Goal: Task Accomplishment & Management: Manage account settings

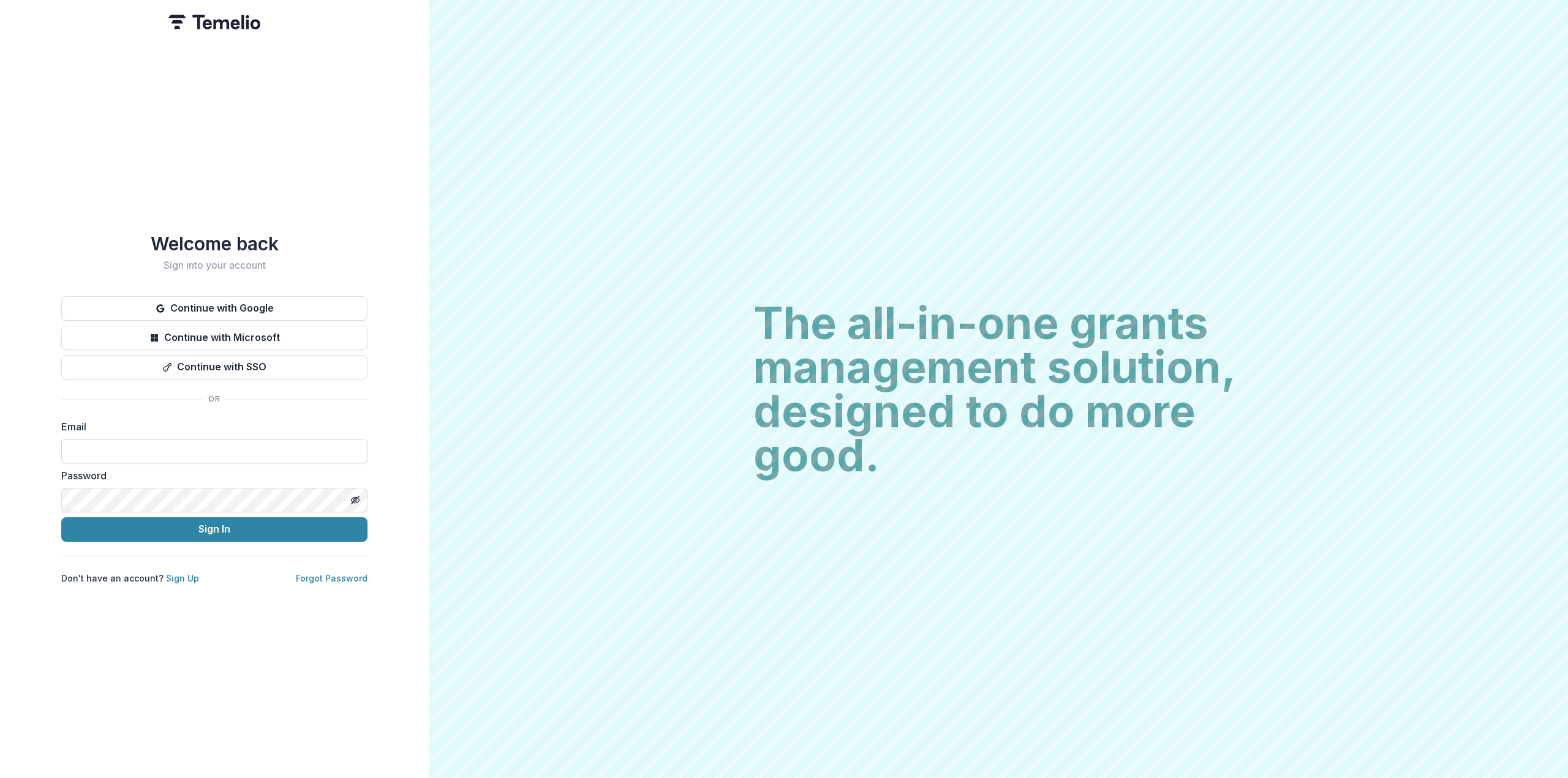
click at [242, 439] on input at bounding box center [215, 451] width 307 height 24
type input "**********"
click at [236, 528] on button "Sign In" at bounding box center [215, 530] width 307 height 24
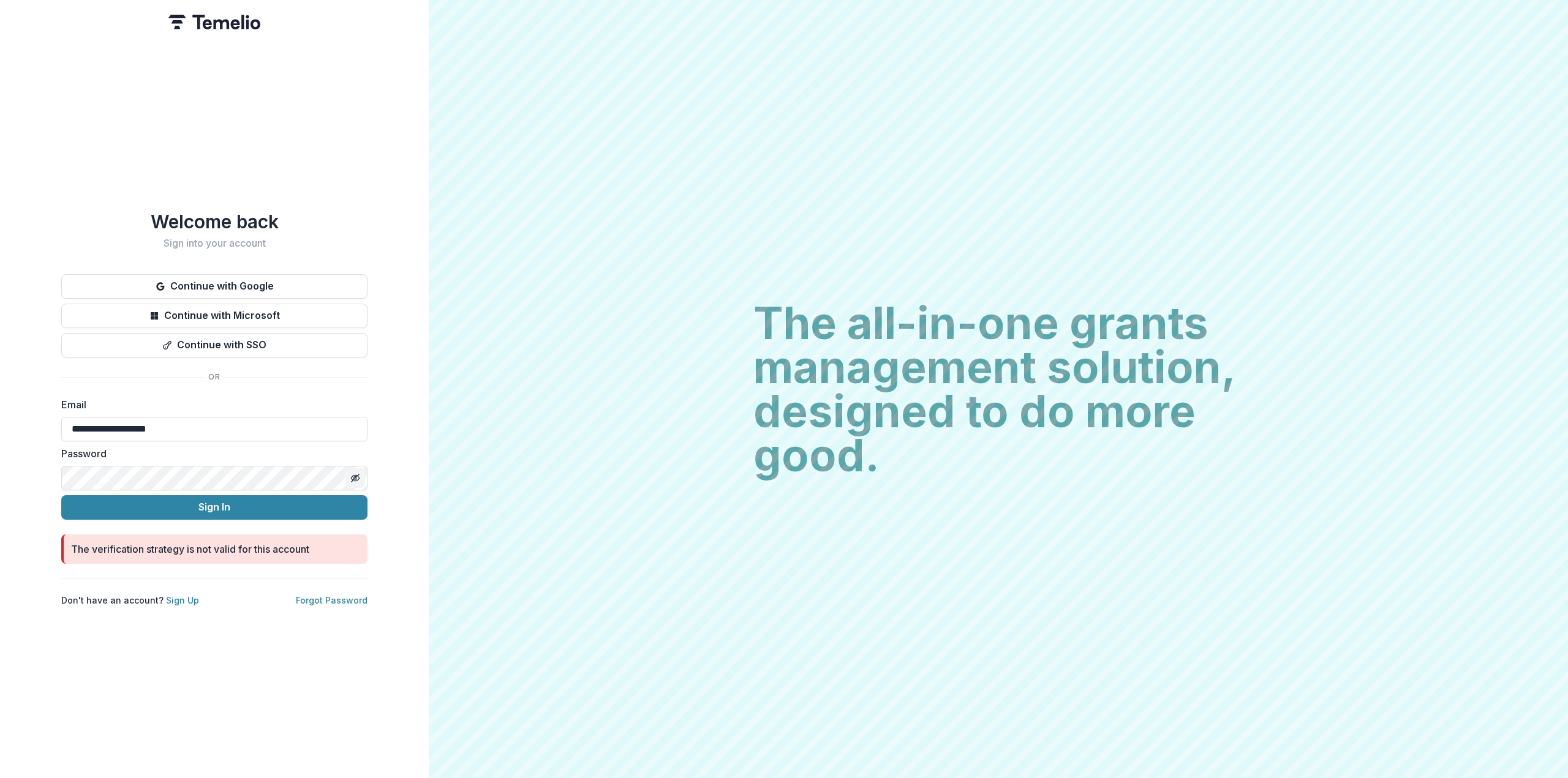
click at [354, 468] on button "Toggle password visibility" at bounding box center [355, 478] width 20 height 20
click at [218, 504] on button "Sign In" at bounding box center [215, 507] width 307 height 24
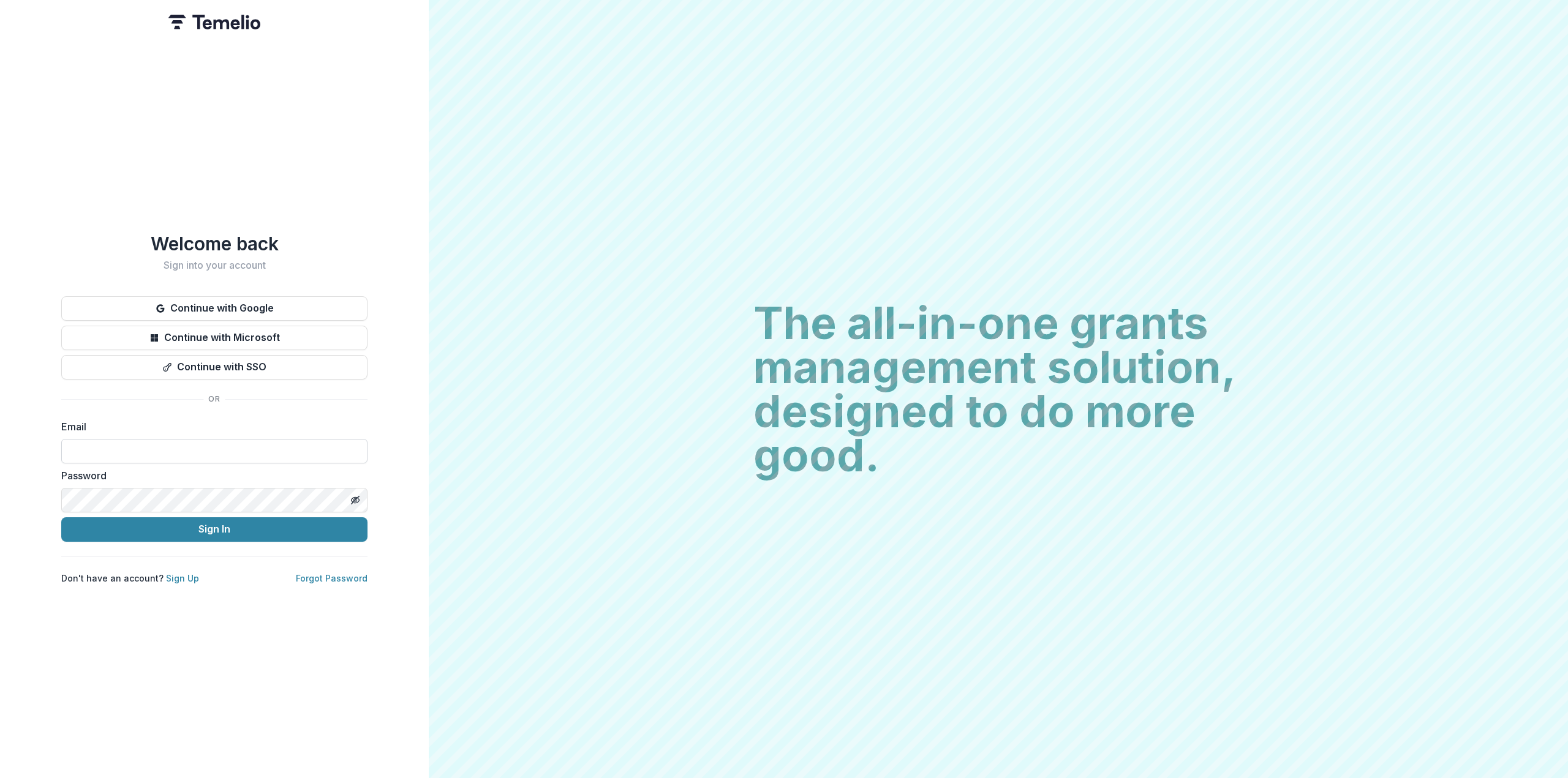
click at [224, 443] on input at bounding box center [215, 451] width 307 height 24
type input "**********"
click at [322, 578] on link "Forgot Password" at bounding box center [332, 578] width 72 height 10
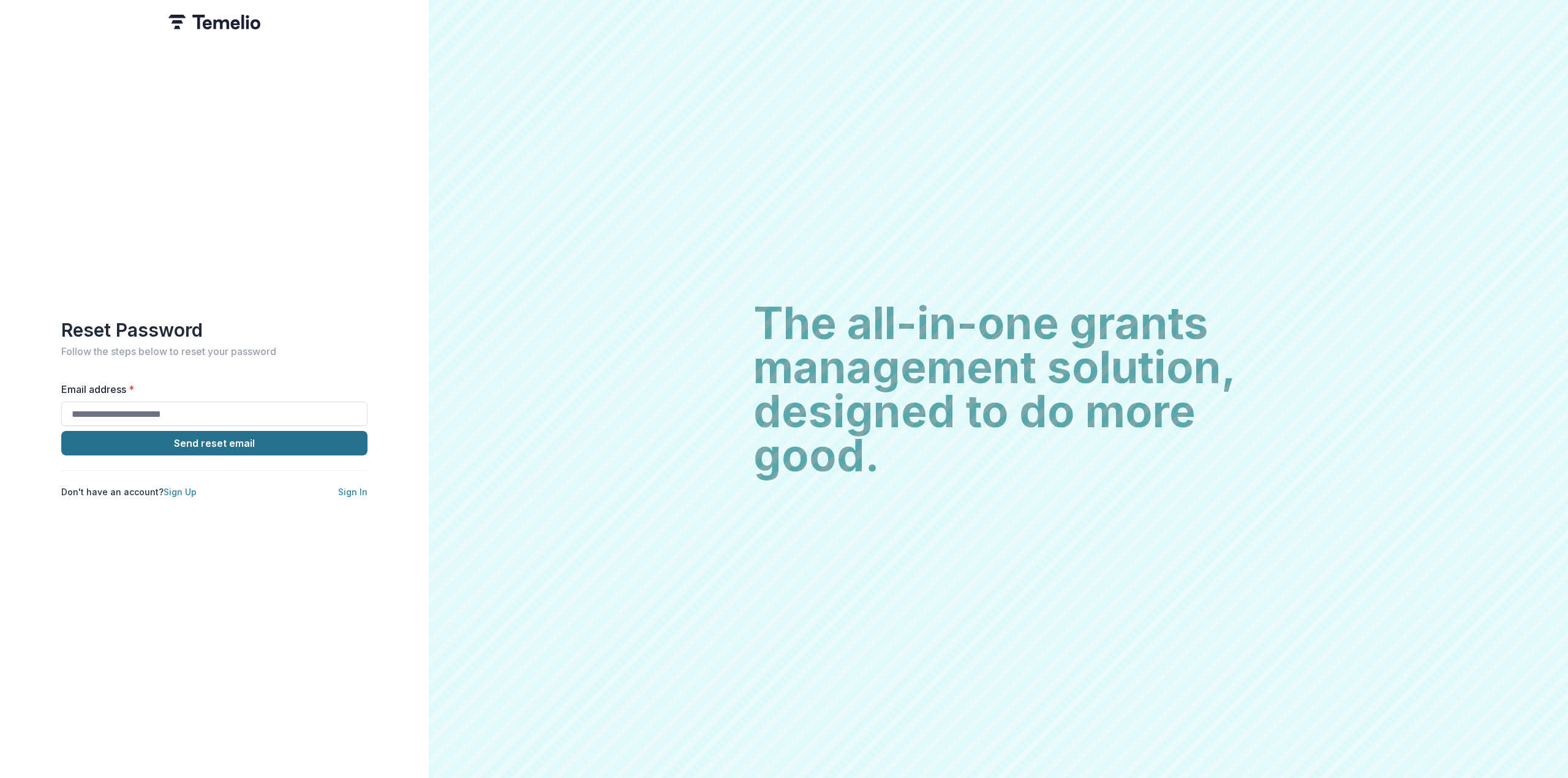
click at [261, 438] on button "Send reset email" at bounding box center [215, 443] width 307 height 24
click at [256, 404] on input "Email address *" at bounding box center [215, 414] width 307 height 24
type input "**********"
click at [267, 444] on button "Send reset email" at bounding box center [215, 443] width 307 height 24
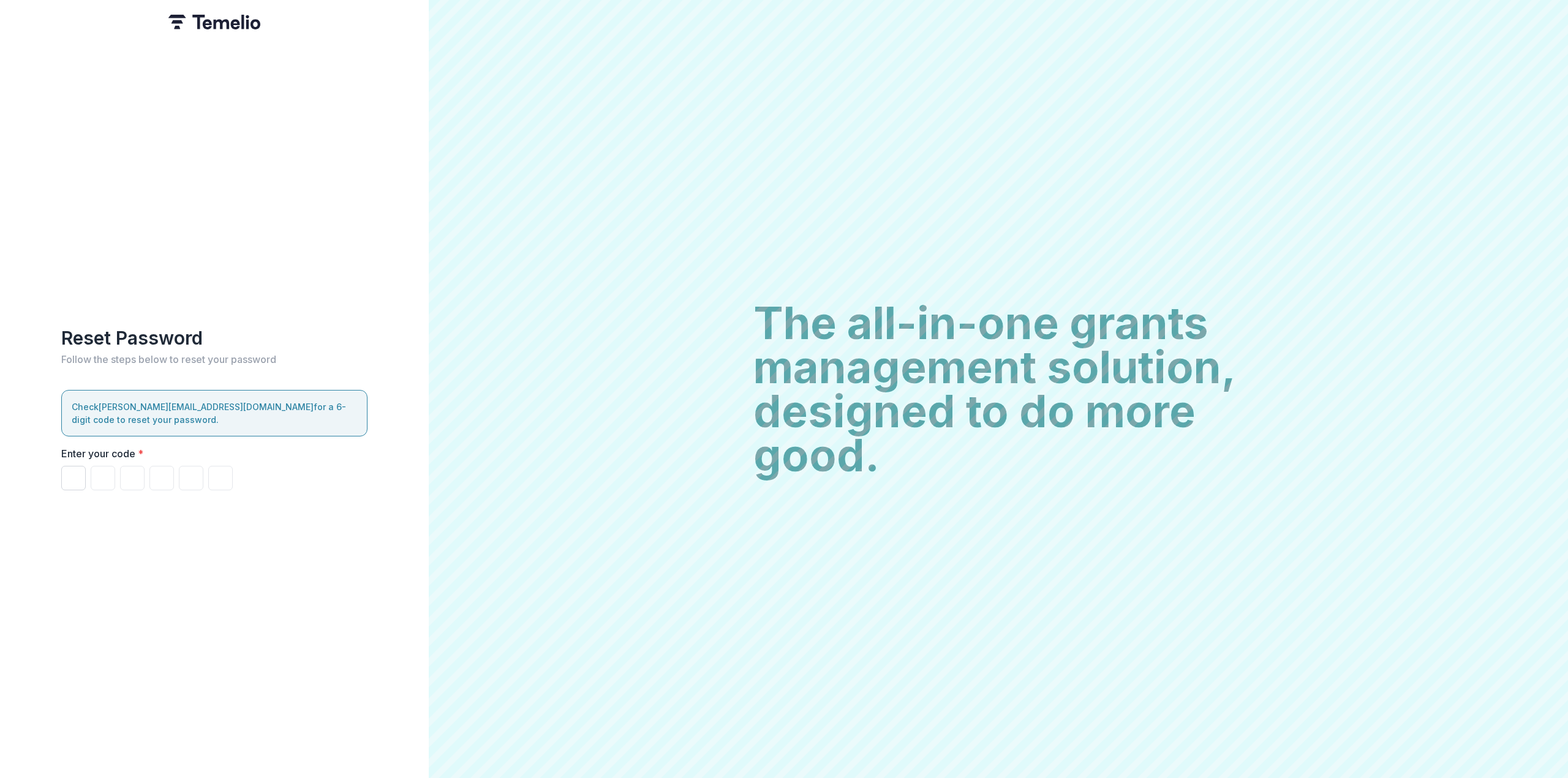
click at [75, 477] on input "Please enter your pin code" at bounding box center [74, 478] width 24 height 24
type input "*"
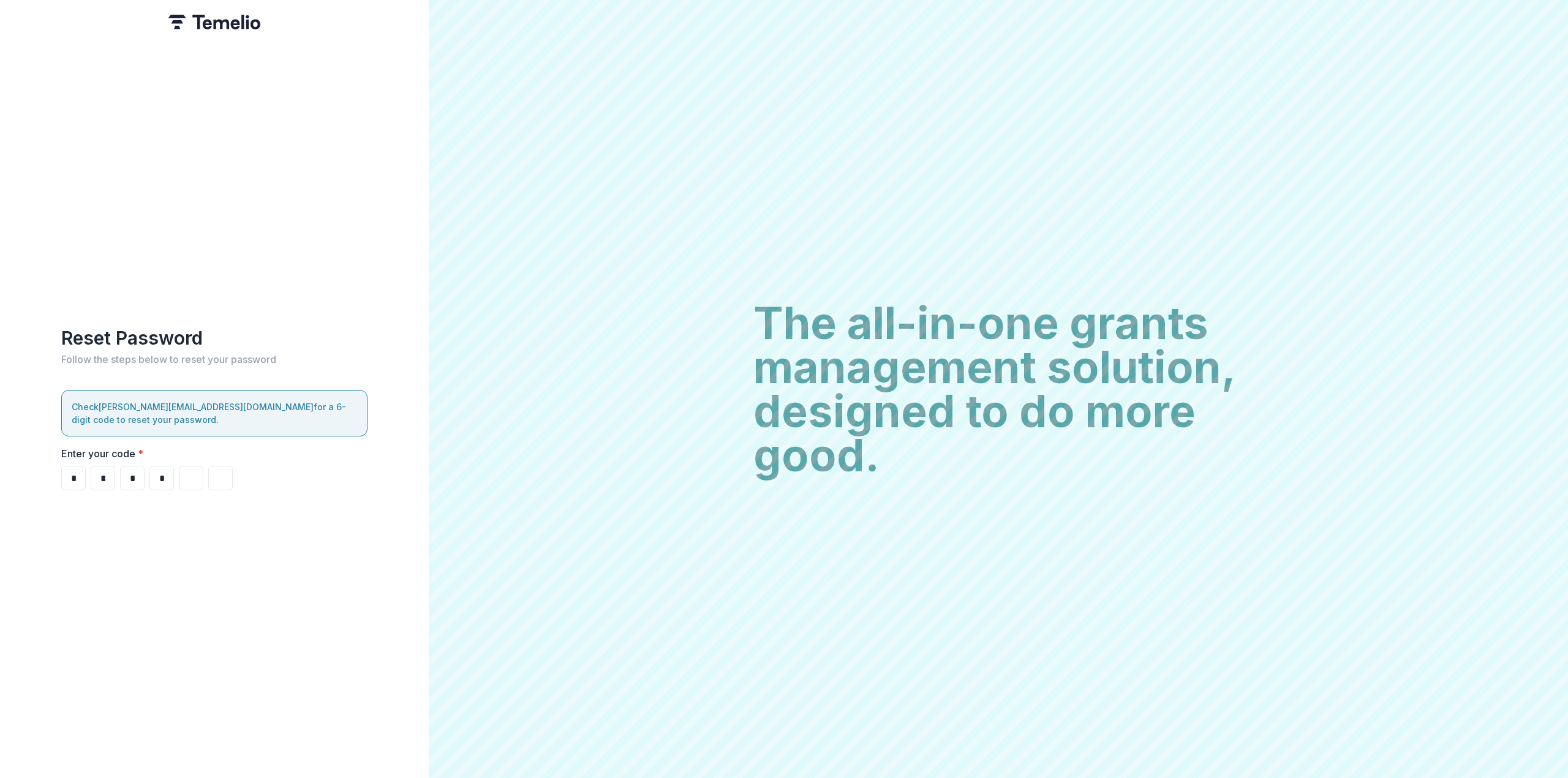
type input "*"
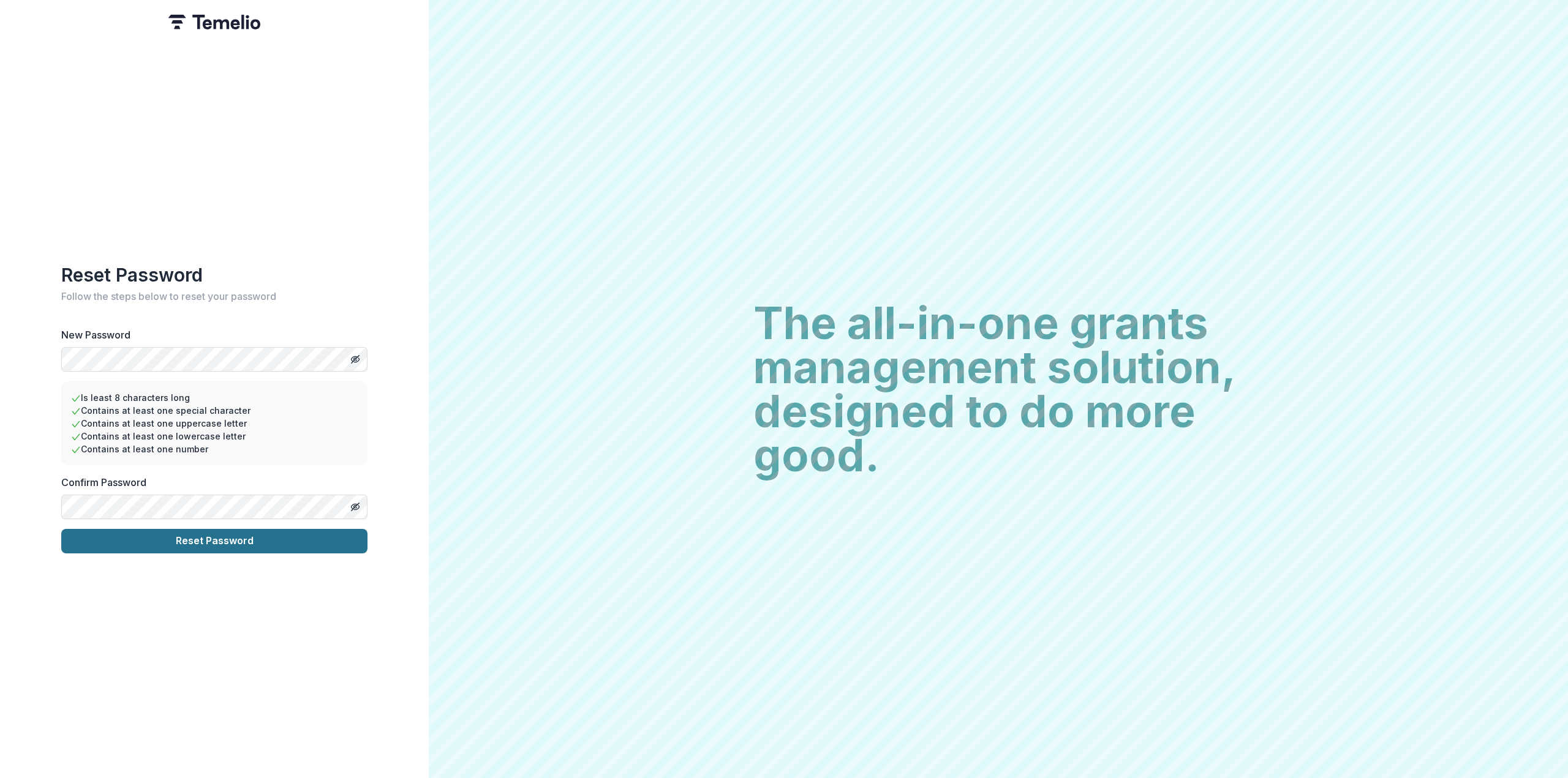
click at [190, 536] on button "Reset Password" at bounding box center [215, 541] width 307 height 24
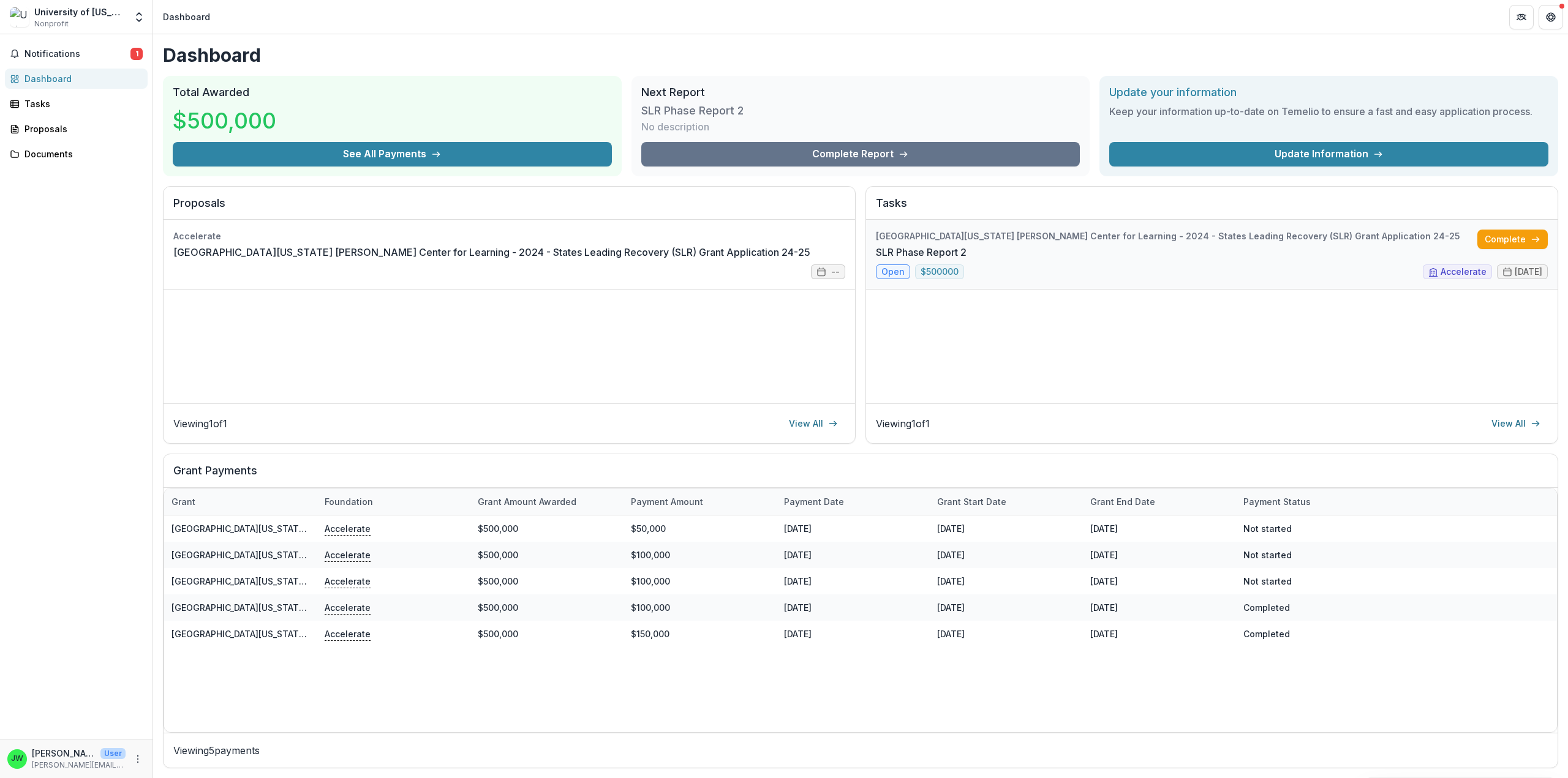
click at [894, 260] on link "SLR Phase Report 2" at bounding box center [920, 252] width 91 height 15
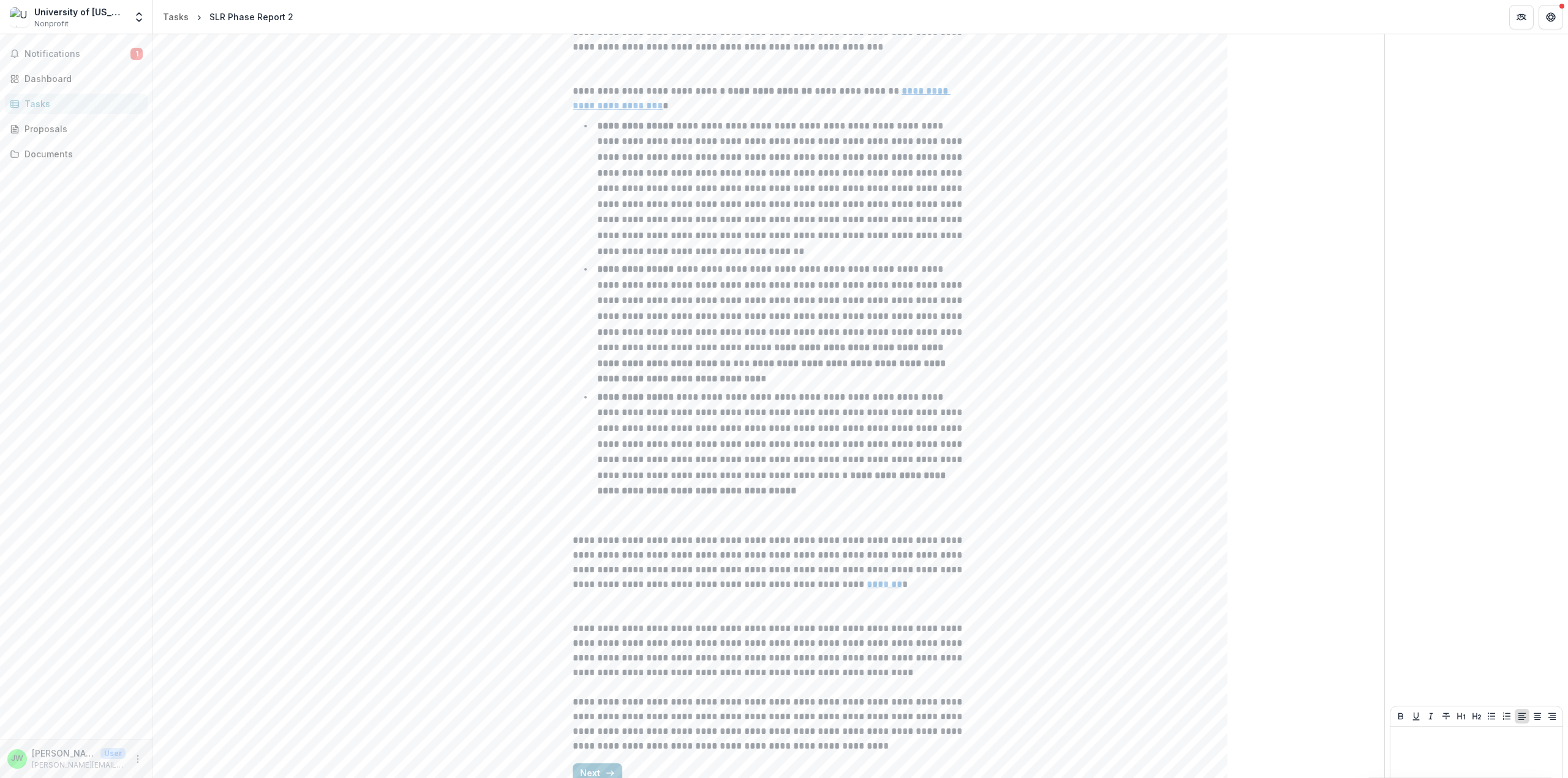
scroll to position [336, 0]
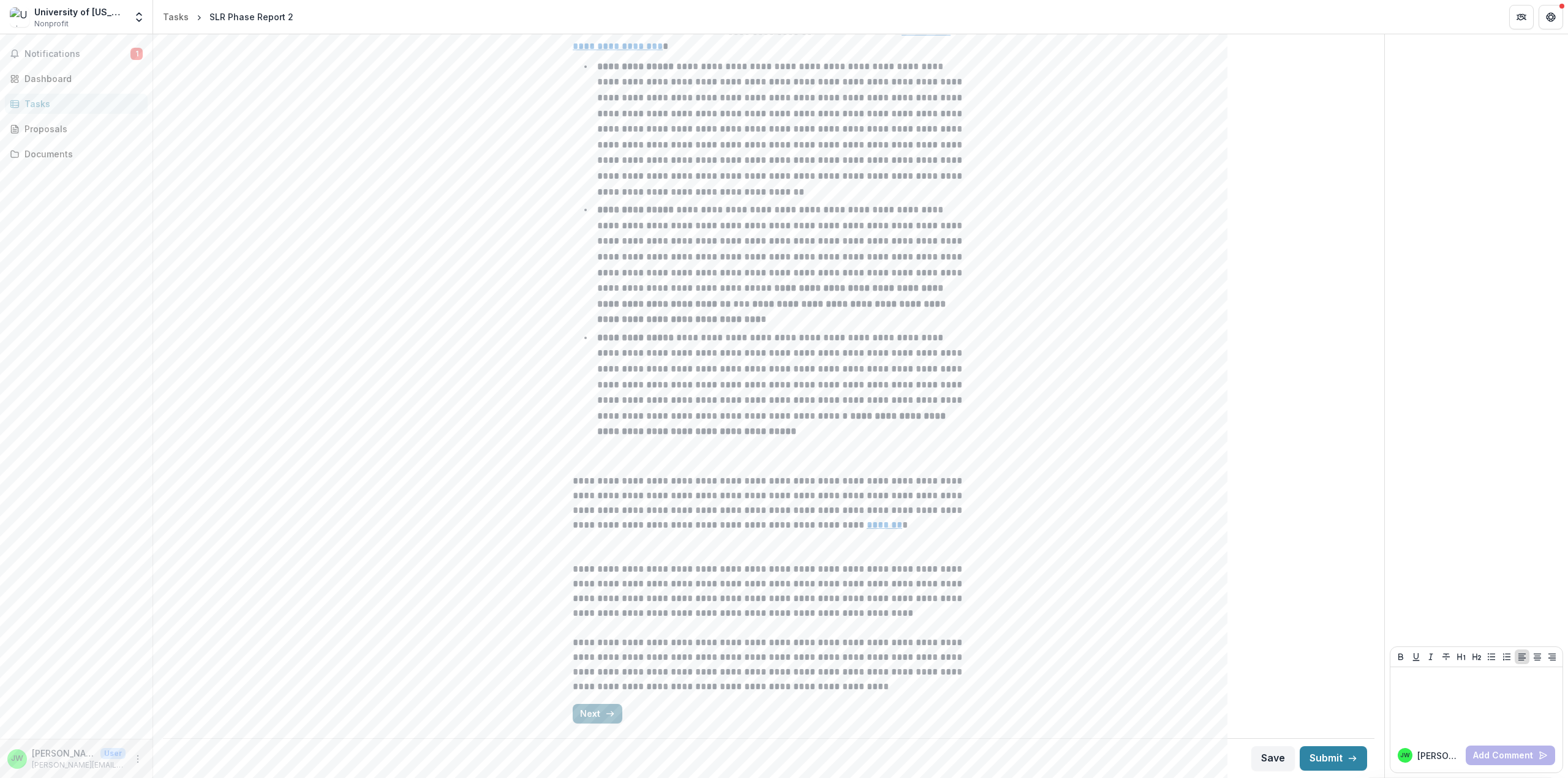
click at [587, 718] on button "Next" at bounding box center [597, 713] width 49 height 20
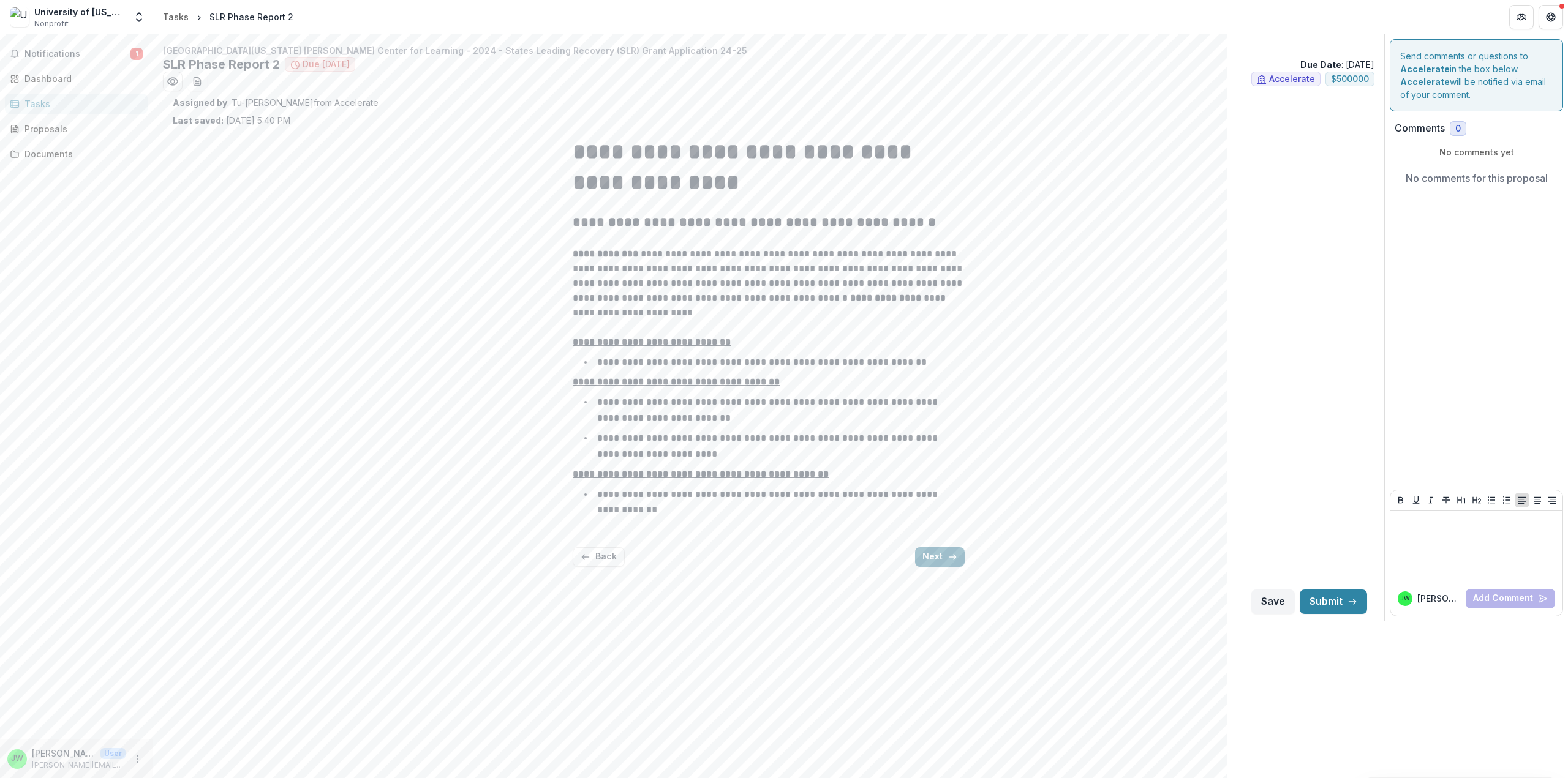
scroll to position [0, 0]
click at [595, 552] on button "Back" at bounding box center [598, 556] width 52 height 20
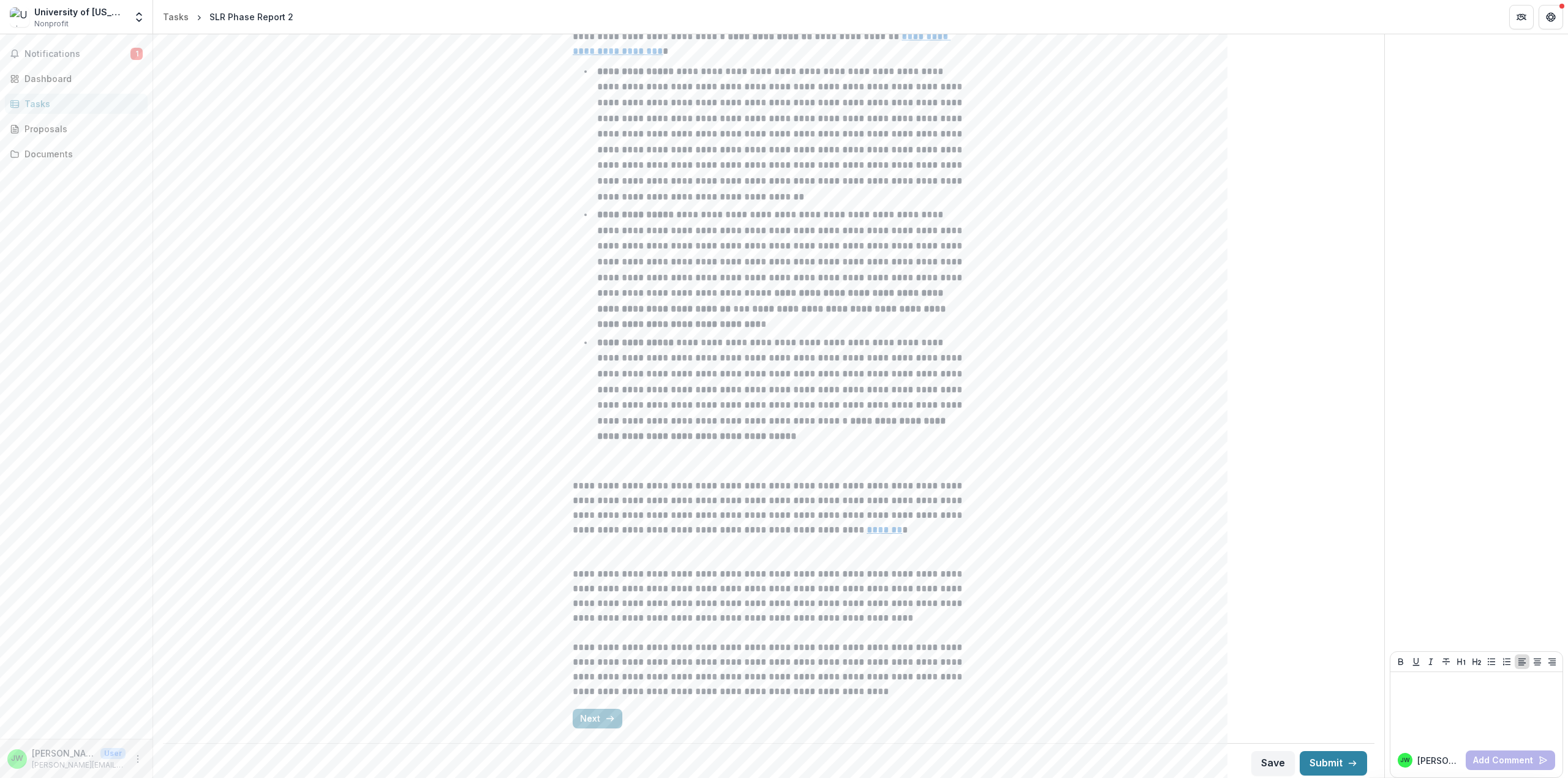
scroll to position [336, 0]
click at [608, 709] on icon "button" at bounding box center [610, 713] width 10 height 10
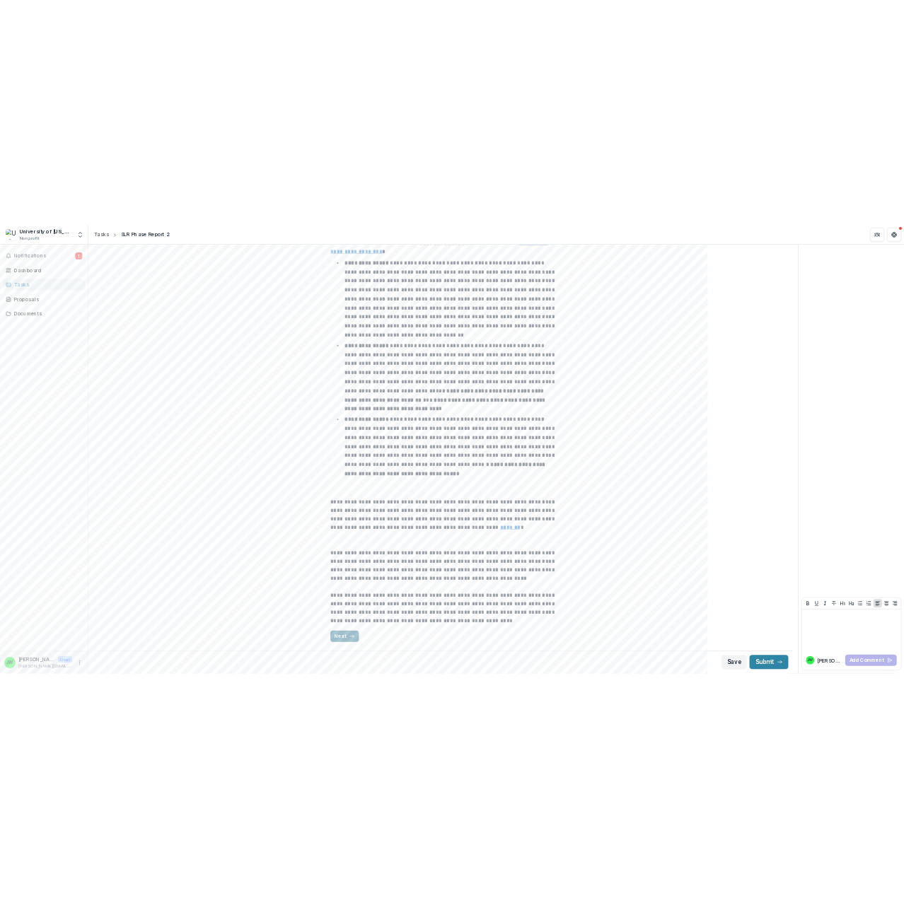
scroll to position [0, 0]
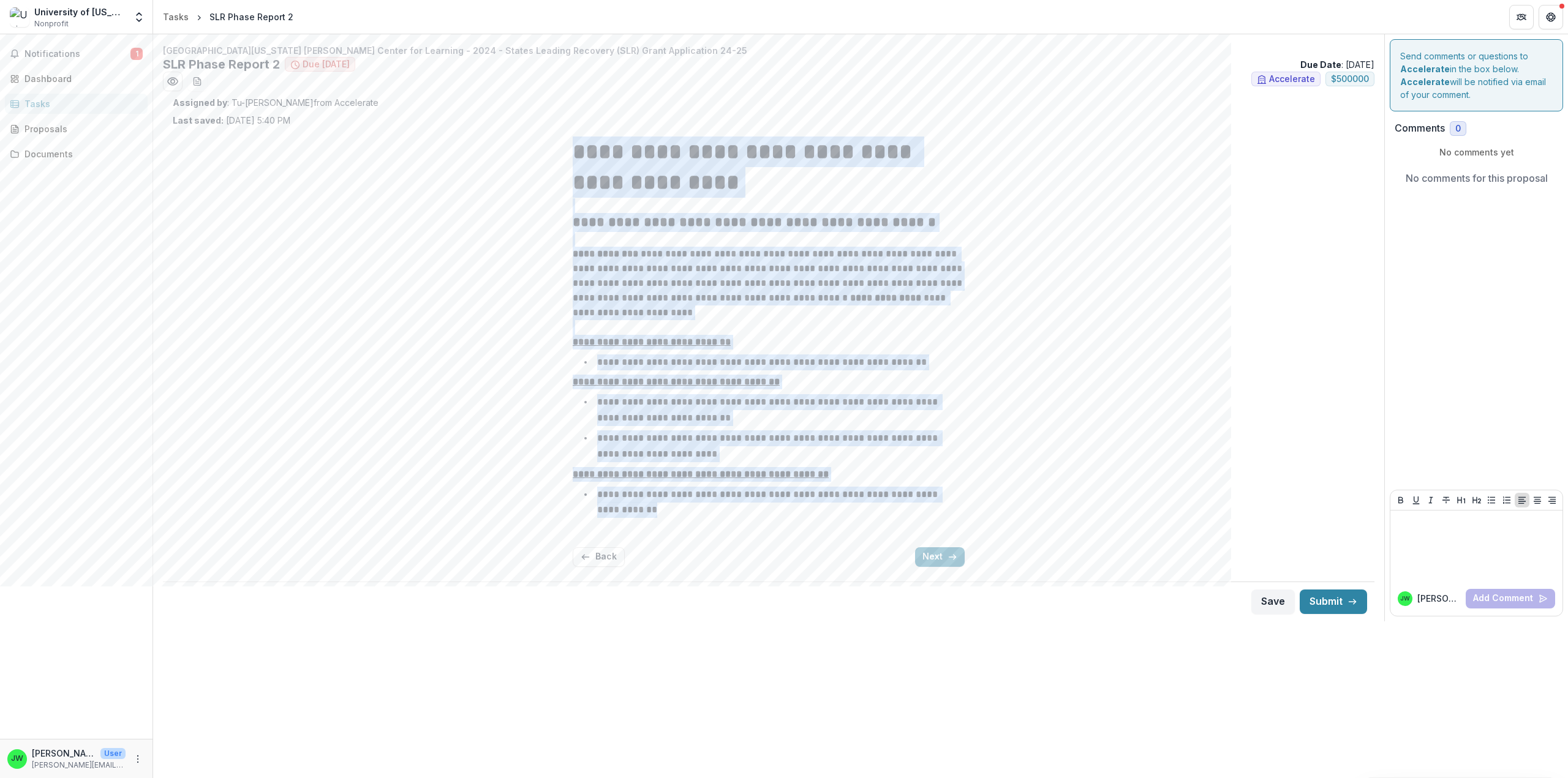
drag, startPoint x: 574, startPoint y: 148, endPoint x: 802, endPoint y: 512, distance: 429.5
click at [802, 512] on div "**********" at bounding box center [768, 337] width 392 height 401
copy div "**********"
drag, startPoint x: 828, startPoint y: 548, endPoint x: 836, endPoint y: 547, distance: 8.1
click at [828, 548] on div "Back Next" at bounding box center [768, 556] width 392 height 20
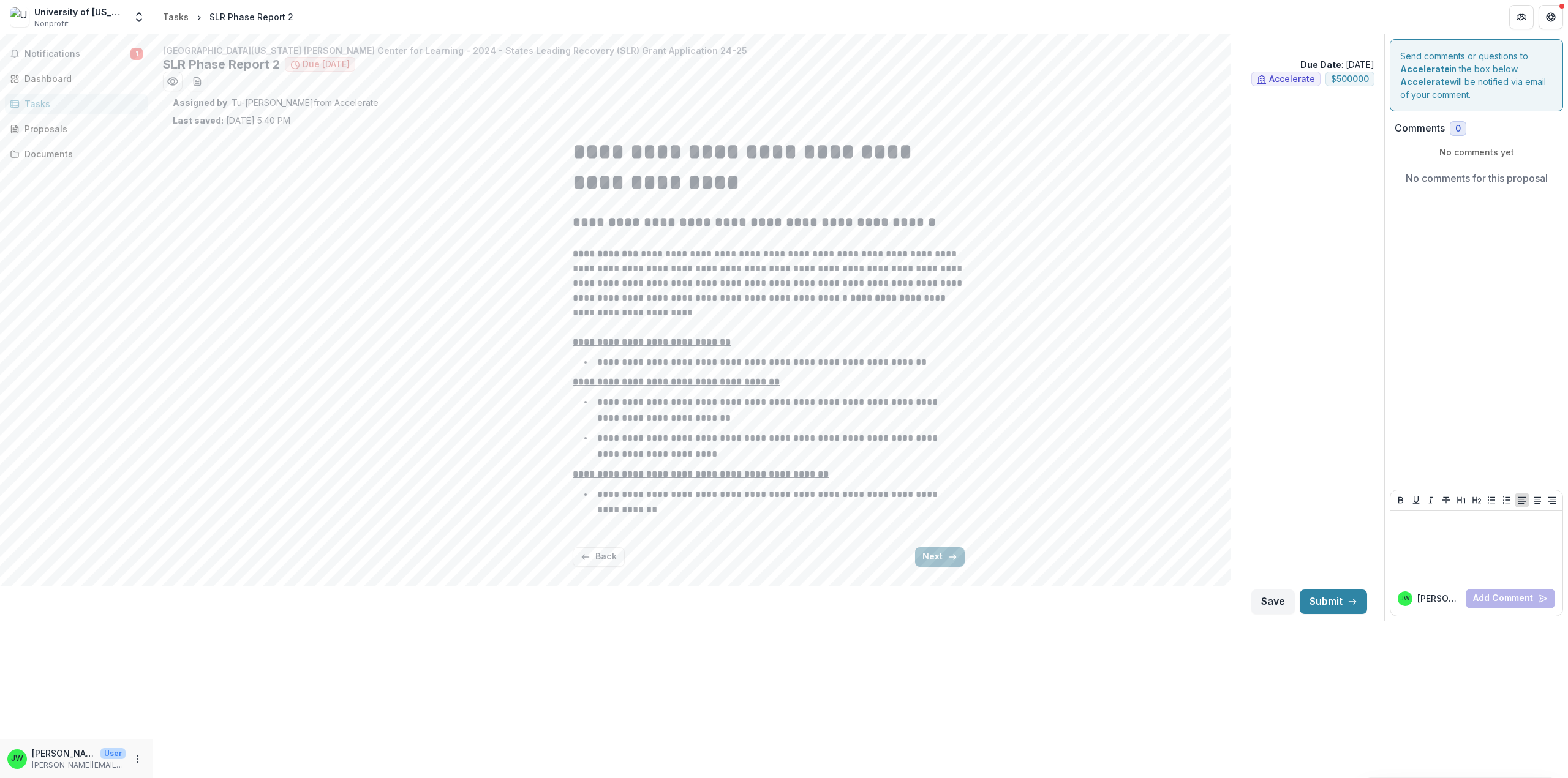
click at [939, 557] on button "Next" at bounding box center [939, 556] width 49 height 20
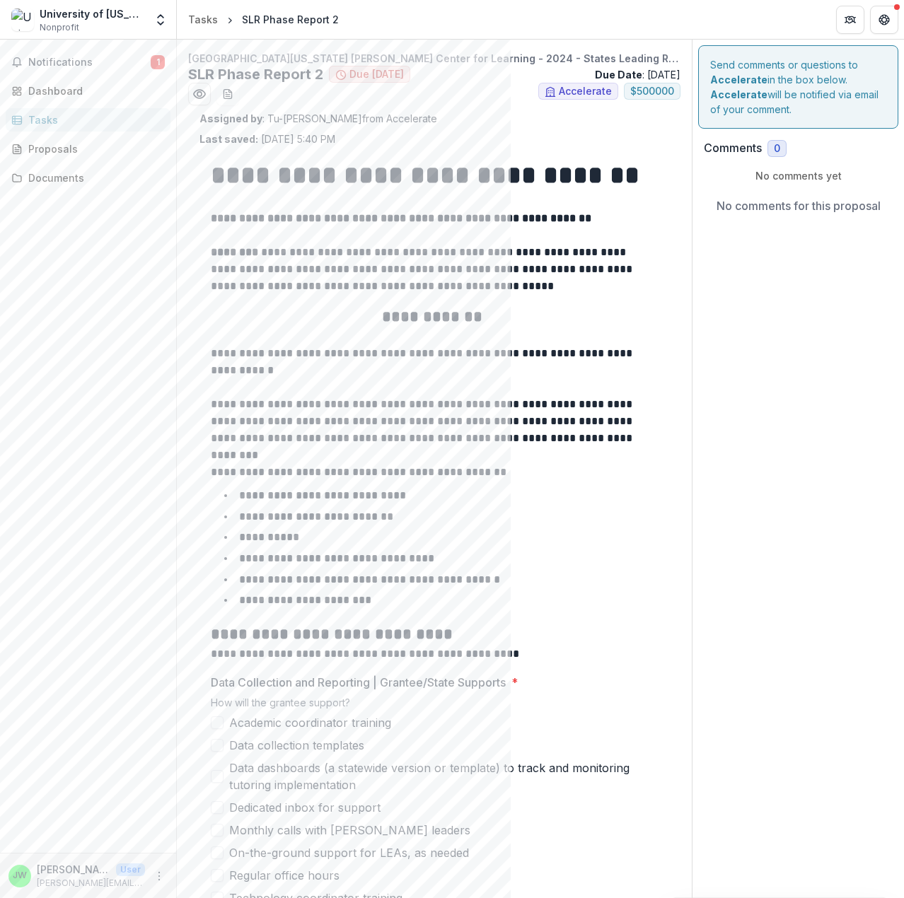
click at [523, 142] on div "Assigned by : Tu-Quyen Nguyen from Accelerate Last saved: Aug 11, 2025, 5:40 PM" at bounding box center [434, 128] width 470 height 35
click at [230, 98] on icon "download-word-button" at bounding box center [227, 94] width 8 height 9
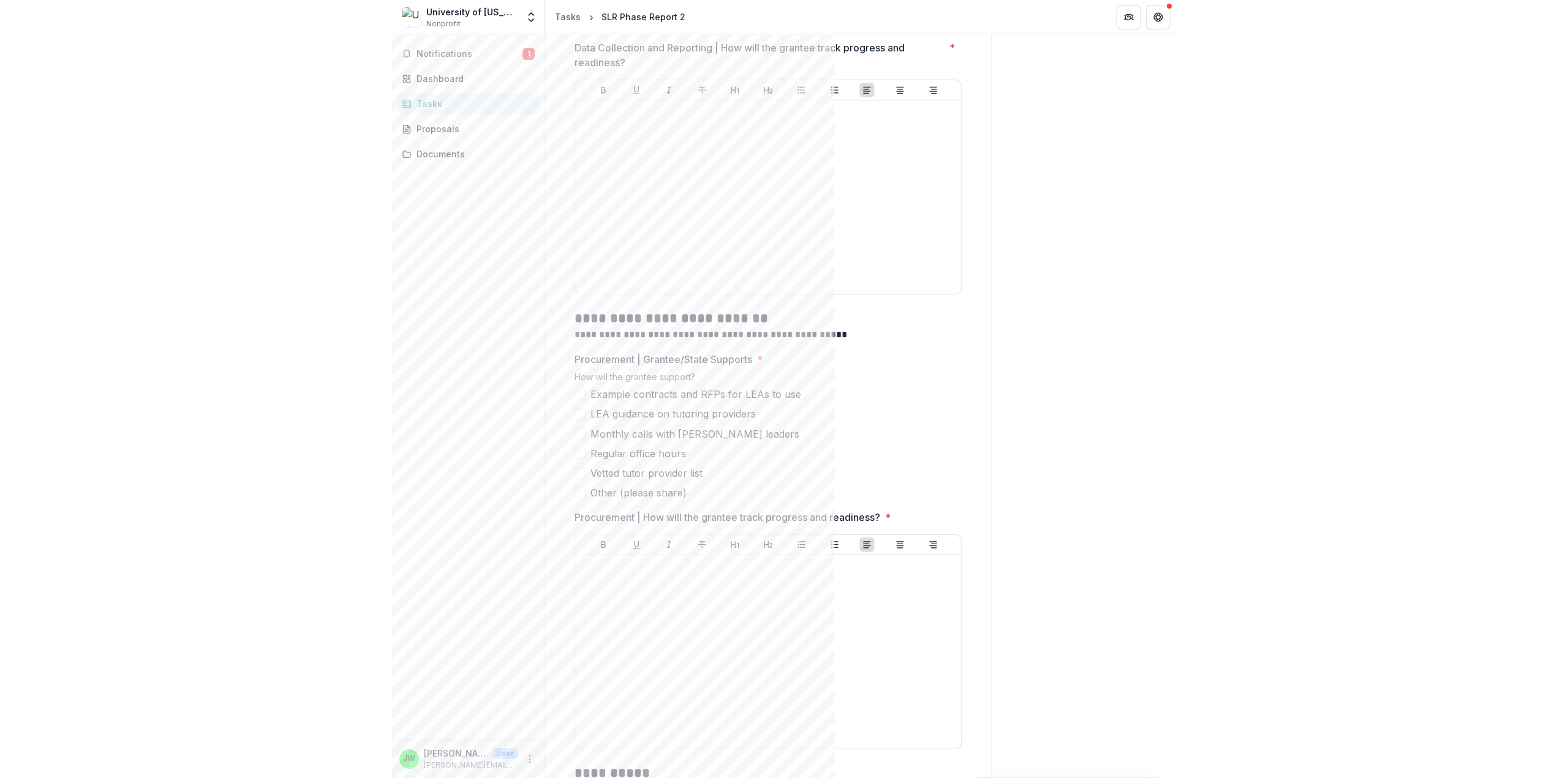
scroll to position [795, 0]
